Goal: Navigation & Orientation: Find specific page/section

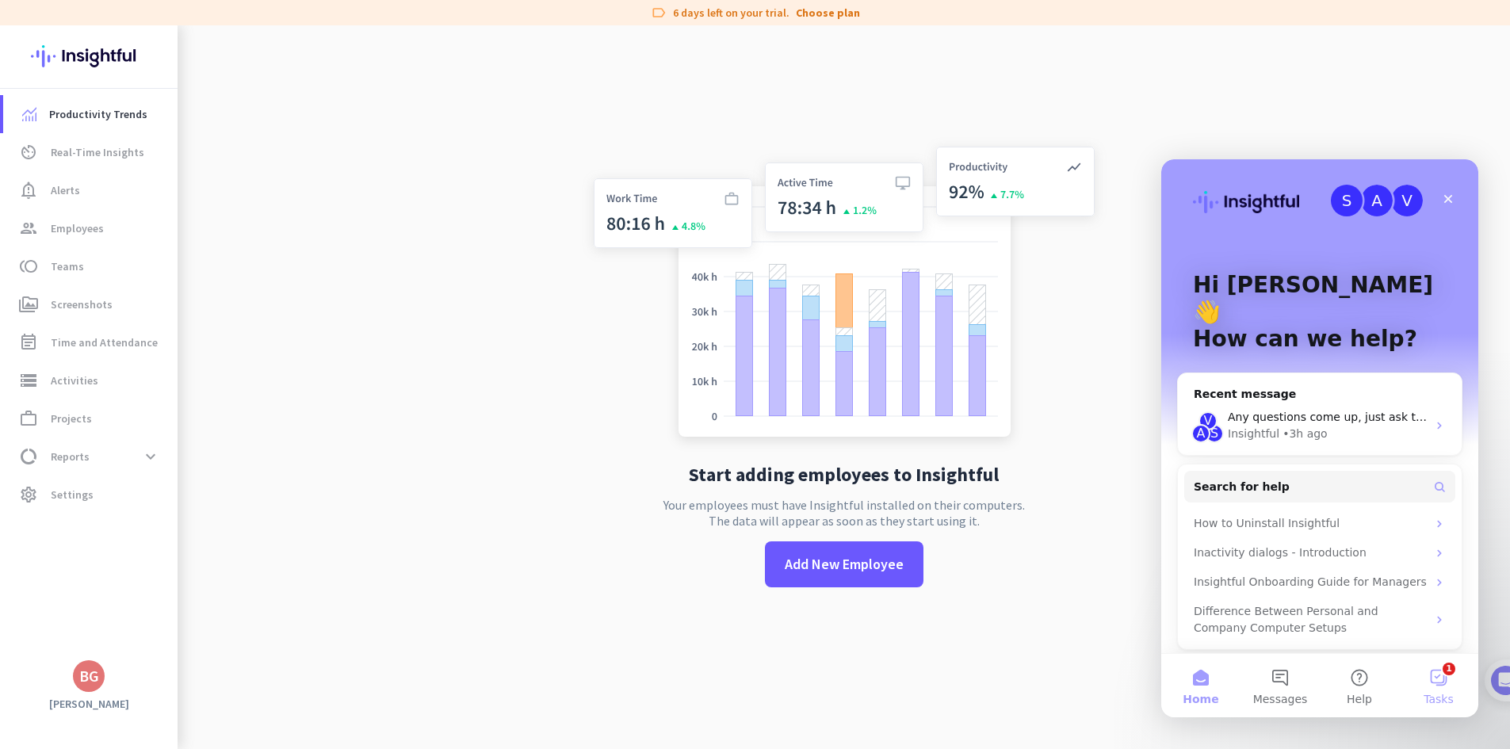
click at [1445, 685] on button "1 Tasks" at bounding box center [1438, 685] width 79 height 63
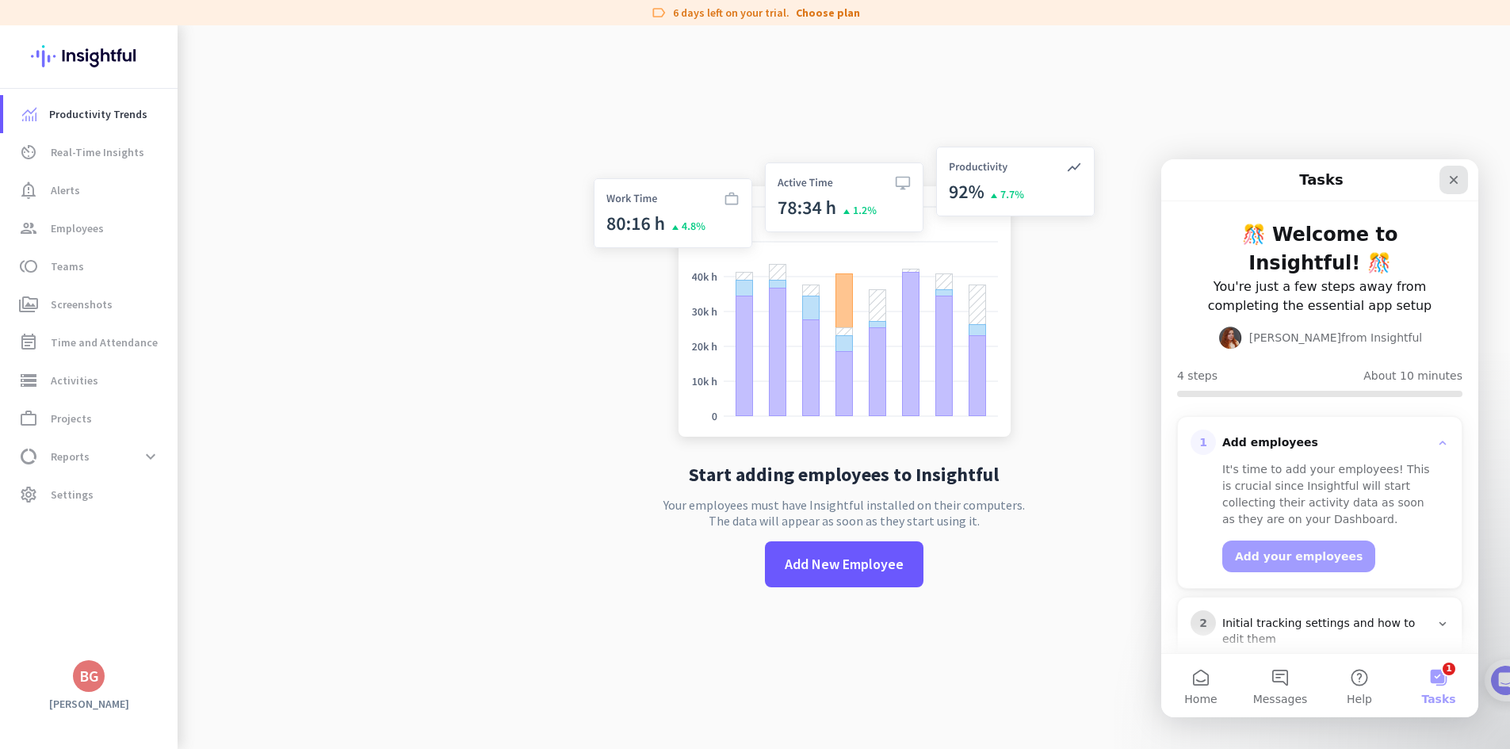
click at [1455, 178] on icon "Close" at bounding box center [1453, 180] width 9 height 9
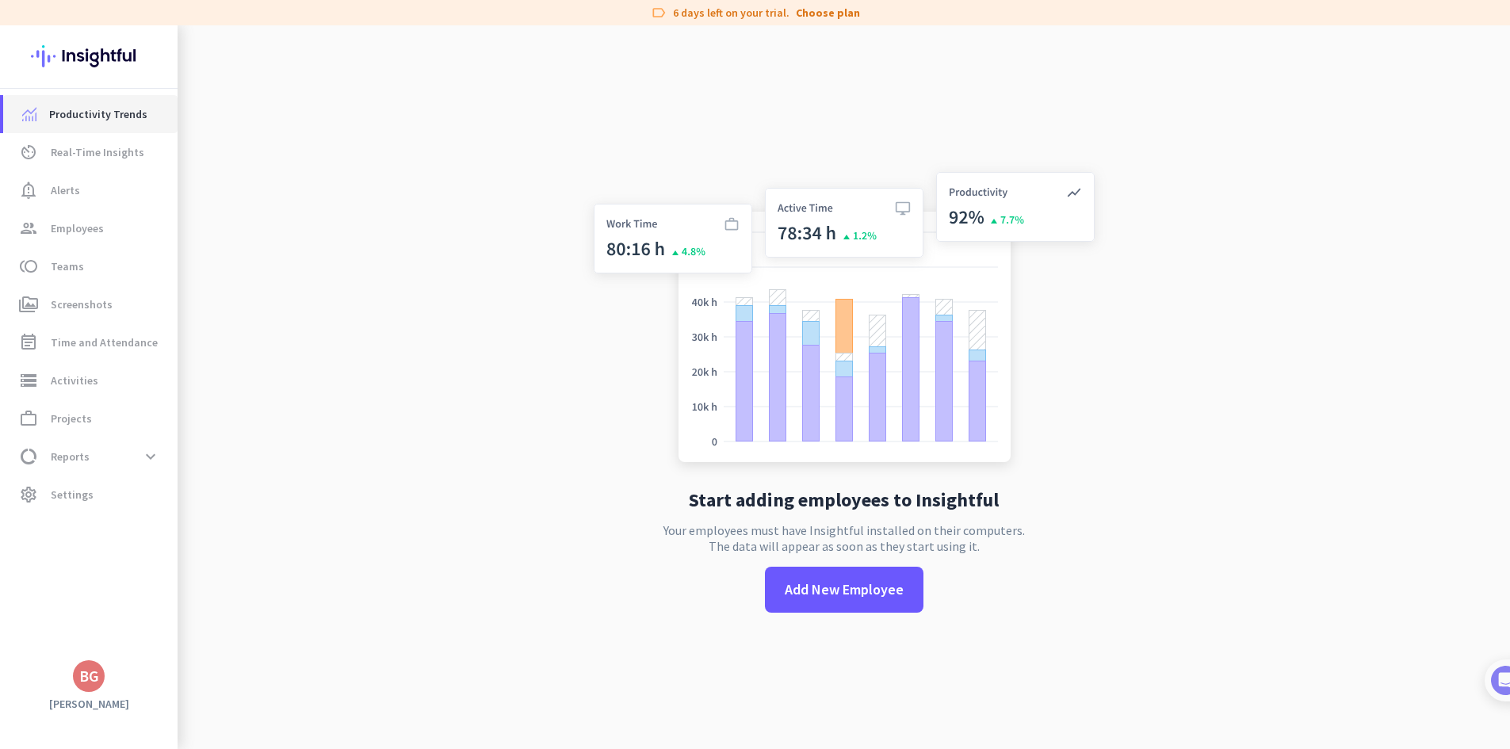
click at [55, 117] on span "Productivity Trends" at bounding box center [98, 114] width 98 height 19
click at [67, 157] on span "Real-Time Insights" at bounding box center [98, 152] width 94 height 19
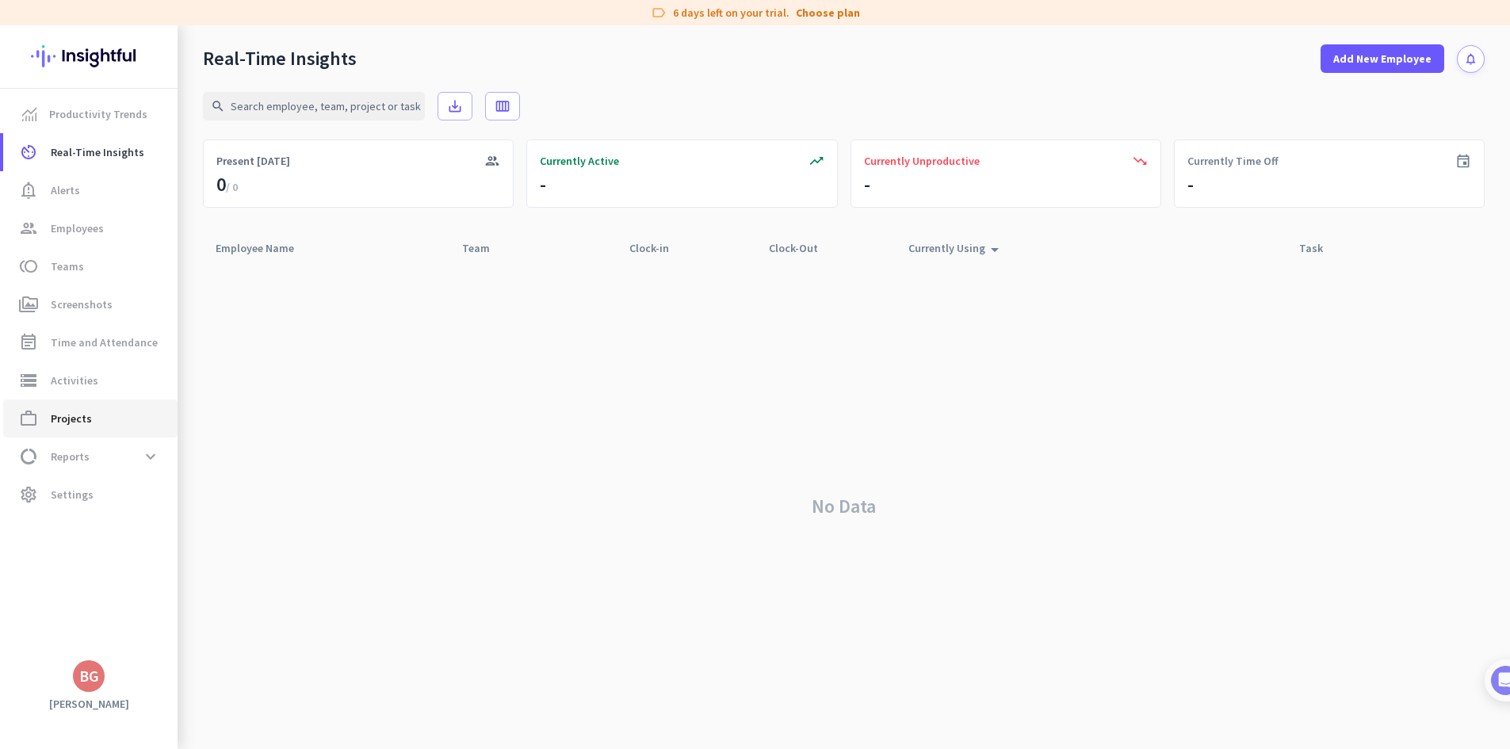
click at [70, 422] on span "Projects" at bounding box center [71, 418] width 41 height 19
click at [113, 424] on span "work_outline Projects" at bounding box center [90, 418] width 149 height 19
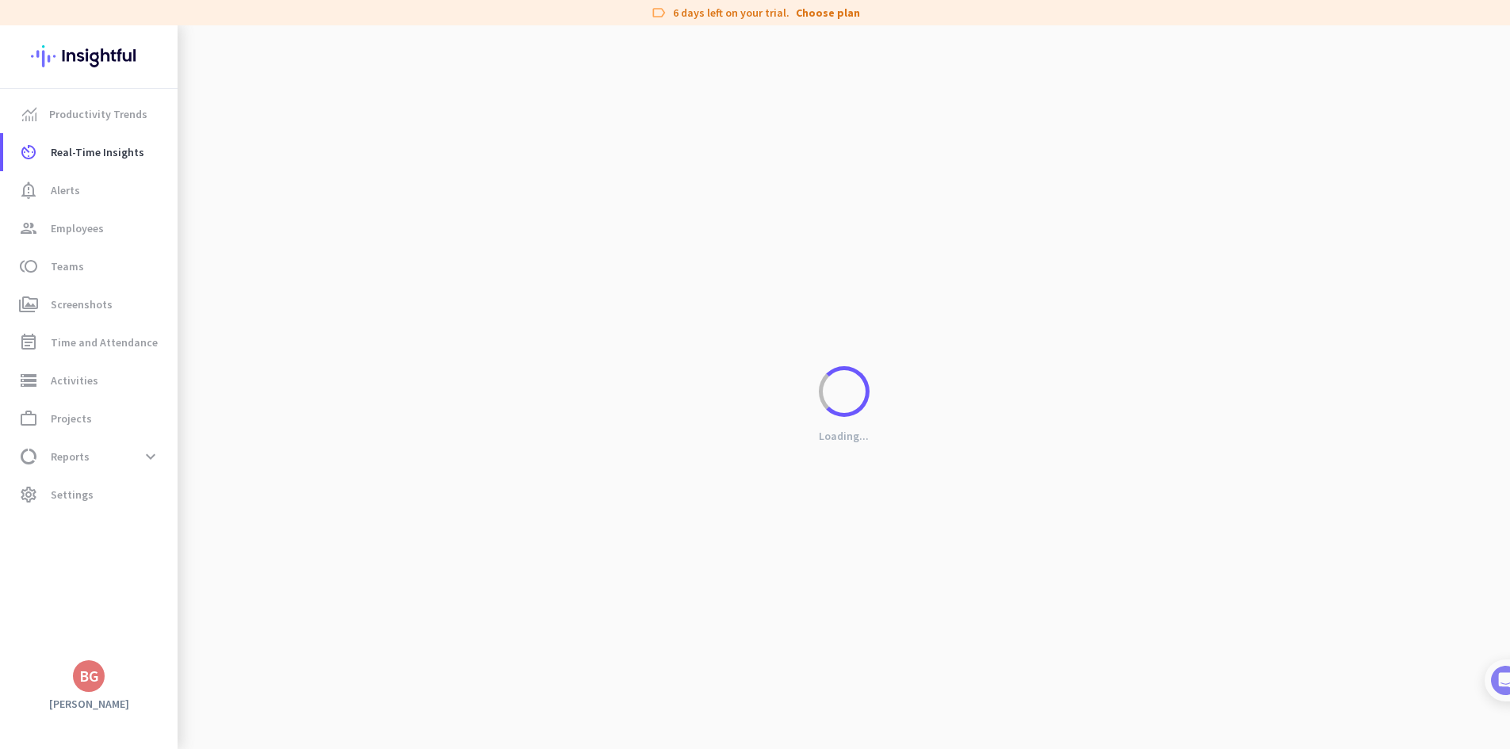
click at [454, 113] on div "Loading..." at bounding box center [844, 399] width 1332 height 749
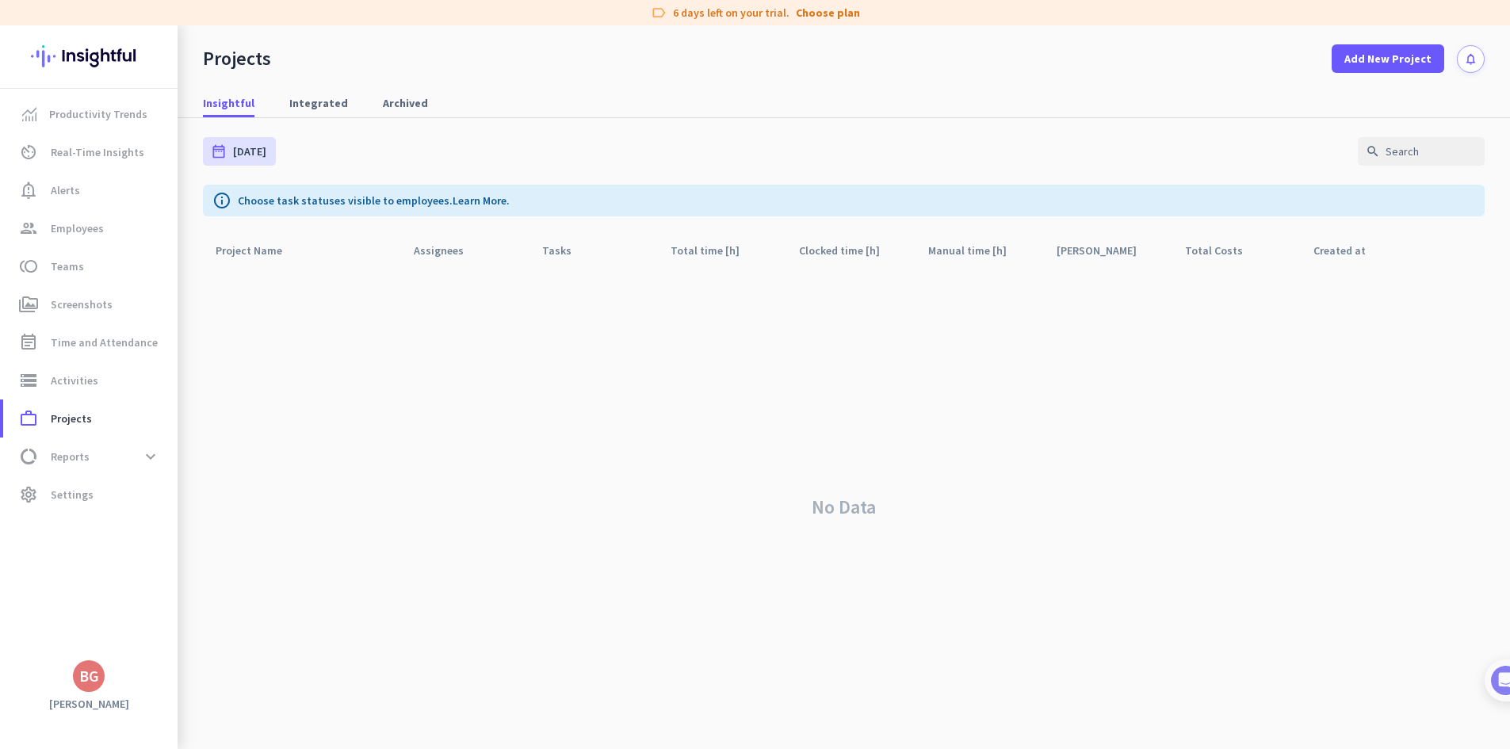
click at [74, 61] on img at bounding box center [89, 56] width 116 height 62
